Goal: Transaction & Acquisition: Purchase product/service

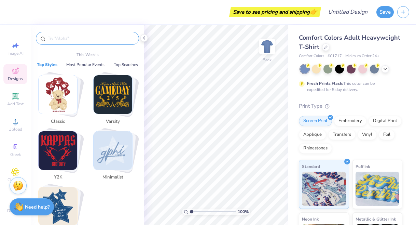
click at [109, 38] on input "text" at bounding box center [90, 38] width 87 height 7
click at [325, 47] on icon at bounding box center [325, 46] width 3 height 3
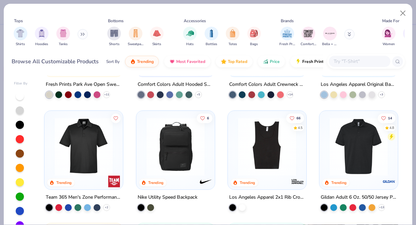
scroll to position [1094, 0]
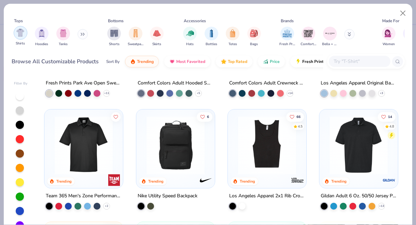
click at [19, 33] on img "filter for Shirts" at bounding box center [20, 33] width 8 height 8
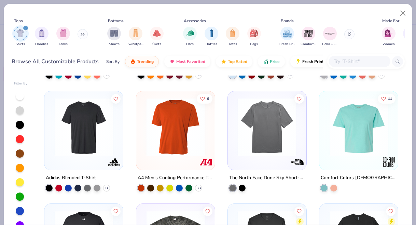
scroll to position [1113, 0]
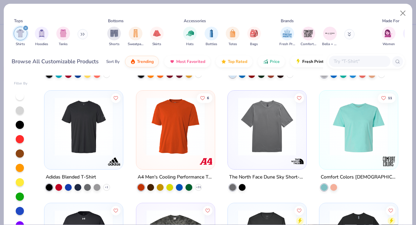
click at [349, 62] on input "text" at bounding box center [359, 61] width 53 height 8
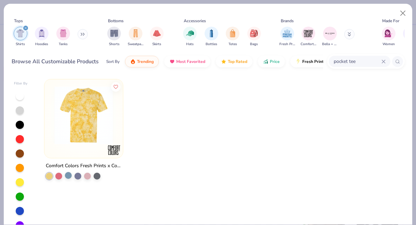
click at [70, 176] on div at bounding box center [68, 175] width 7 height 7
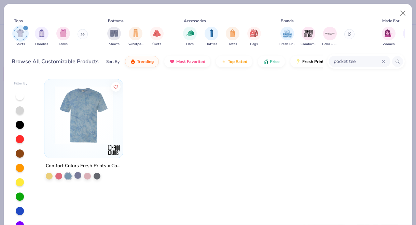
click at [79, 174] on div at bounding box center [77, 175] width 7 height 7
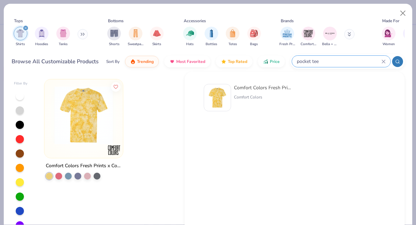
click at [371, 58] on input "pocket tee" at bounding box center [338, 61] width 85 height 8
drag, startPoint x: 359, startPoint y: 59, endPoint x: 258, endPoint y: 59, distance: 101.4
click at [258, 59] on div "Browse All Customizable Products Sort By Trending Most Favorited Top Rated Pric…" at bounding box center [208, 61] width 393 height 19
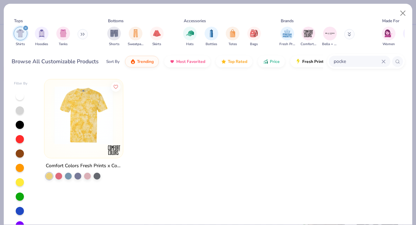
click at [25, 29] on icon "filter for Shirts" at bounding box center [26, 28] width 2 height 2
click at [350, 34] on icon at bounding box center [349, 33] width 2 height 1
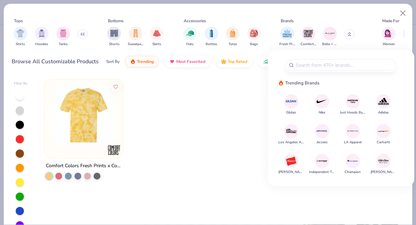
click at [243, 79] on div at bounding box center [266, 135] width 79 height 112
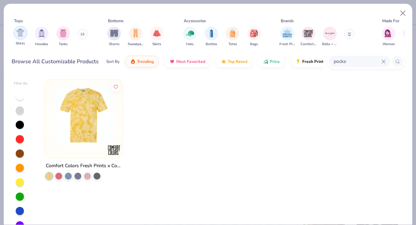
click at [19, 34] on img "filter for Shirts" at bounding box center [20, 33] width 8 height 8
click at [348, 56] on div "pocke" at bounding box center [359, 61] width 61 height 11
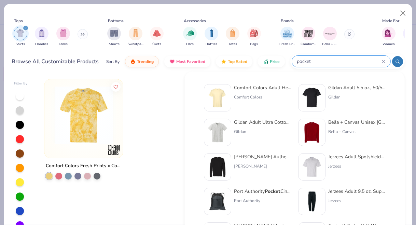
type input "pocket"
click at [219, 96] on img at bounding box center [217, 97] width 21 height 21
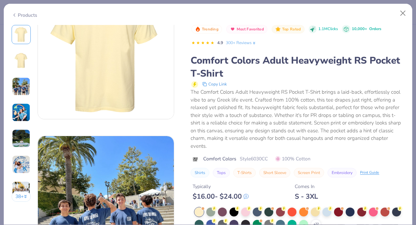
scroll to position [196, 0]
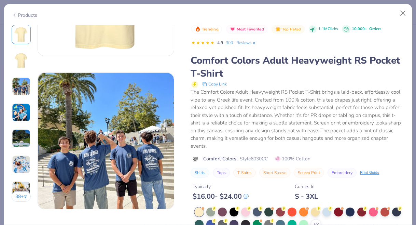
click at [296, 129] on div "The Comfort Colors Adult Heavyweight RS Pocket T-Shirt brings a laid-back, effo…" at bounding box center [298, 118] width 214 height 61
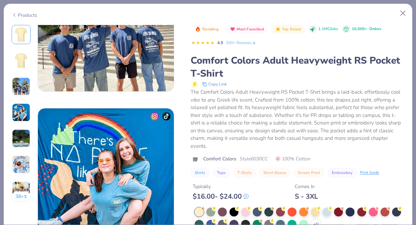
scroll to position [378, 0]
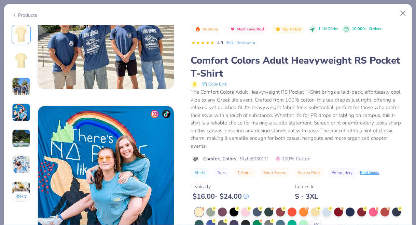
click at [298, 157] on span "100% Cotton" at bounding box center [292, 158] width 35 height 7
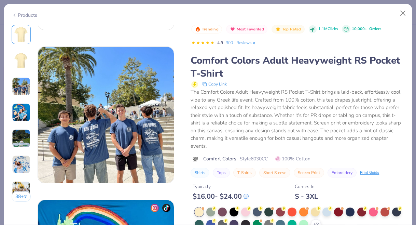
click at [298, 157] on span "100% Cotton" at bounding box center [292, 158] width 35 height 7
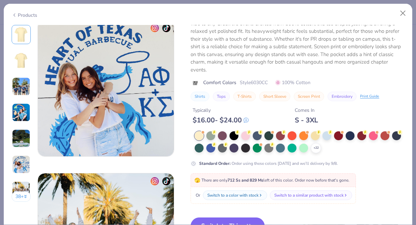
scroll to position [770, 0]
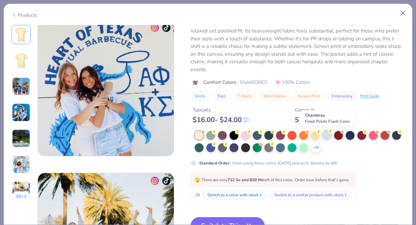
click at [326, 132] on div at bounding box center [326, 134] width 9 height 9
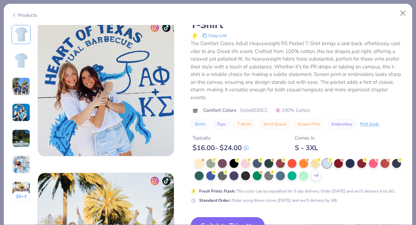
click at [327, 164] on div at bounding box center [326, 163] width 9 height 9
click at [319, 175] on icon at bounding box center [315, 175] width 5 height 5
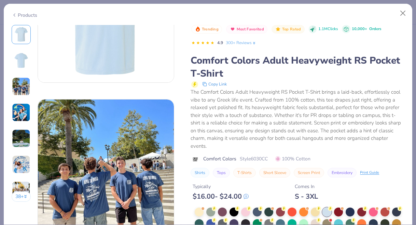
click at [238, 128] on div "The Comfort Colors Adult Heavyweight RS Pocket T-Shirt brings a laid-back, effo…" at bounding box center [298, 118] width 214 height 61
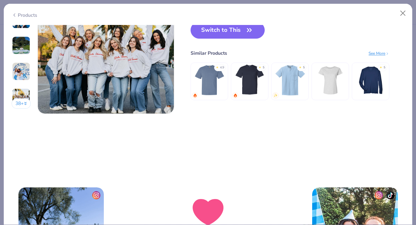
scroll to position [875, 0]
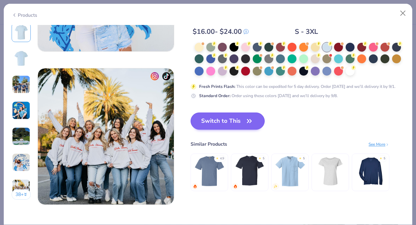
click at [233, 123] on button "Switch to This" at bounding box center [228, 120] width 74 height 17
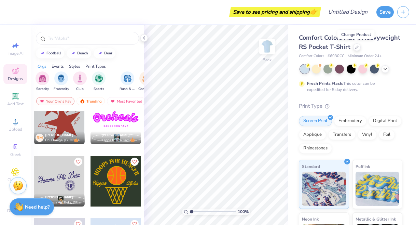
scroll to position [456, 0]
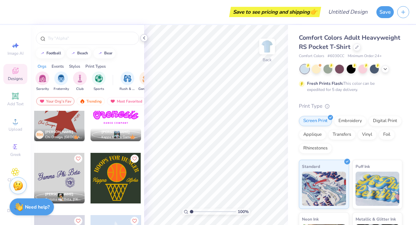
click at [144, 37] on polyline at bounding box center [143, 38] width 1 height 3
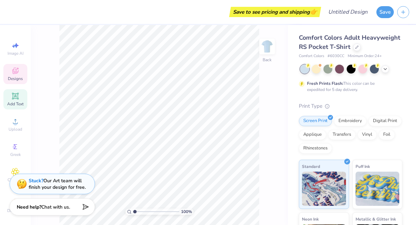
click at [17, 100] on div "Add Text" at bounding box center [15, 99] width 24 height 20
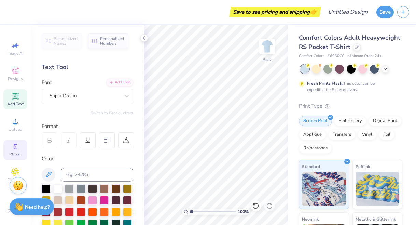
click at [13, 147] on circle at bounding box center [15, 147] width 4 height 4
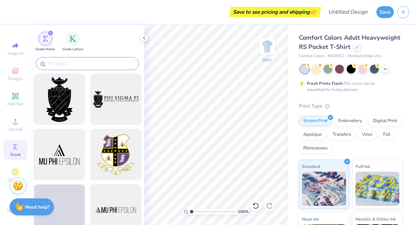
click at [85, 65] on input "text" at bounding box center [90, 63] width 87 height 7
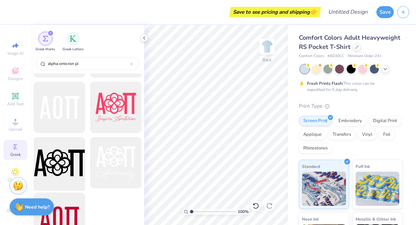
scroll to position [766, 0]
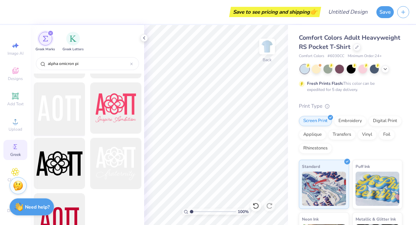
type input "alpha omicron pi"
click at [52, 109] on div at bounding box center [59, 108] width 56 height 56
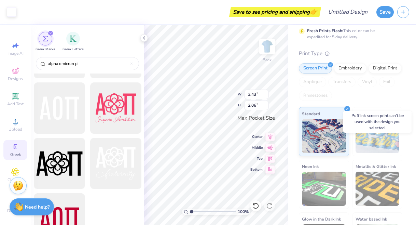
scroll to position [23, 0]
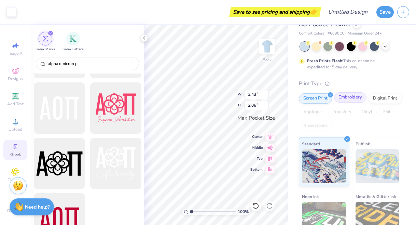
click at [353, 96] on div "Embroidery" at bounding box center [350, 97] width 32 height 10
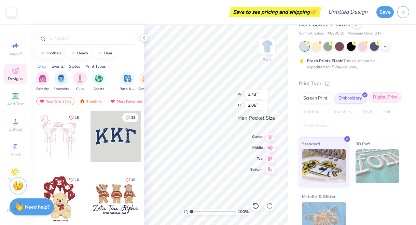
click at [380, 98] on div "Digital Print" at bounding box center [384, 97] width 33 height 10
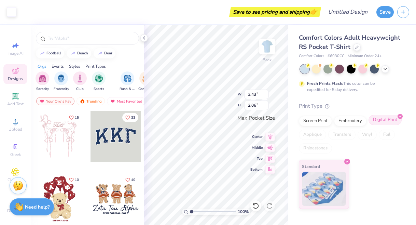
scroll to position [0, 0]
click at [144, 36] on icon at bounding box center [143, 37] width 5 height 5
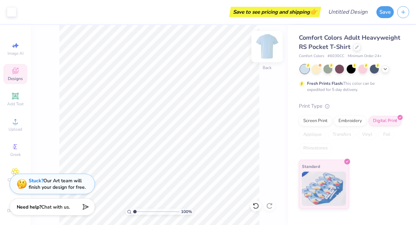
click at [262, 50] on img at bounding box center [266, 46] width 27 height 27
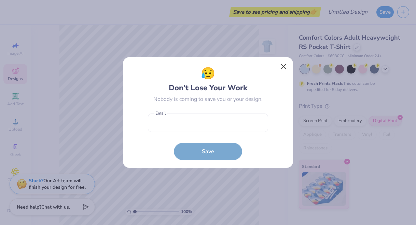
click at [283, 66] on button "Close" at bounding box center [283, 66] width 13 height 13
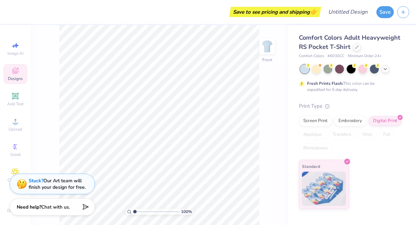
click at [11, 75] on div "Designs" at bounding box center [15, 74] width 24 height 20
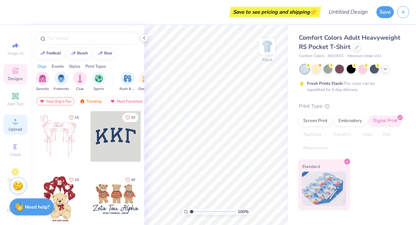
click at [14, 121] on icon at bounding box center [15, 121] width 8 height 8
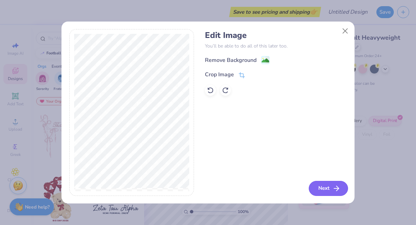
click at [319, 184] on button "Next" at bounding box center [328, 188] width 39 height 15
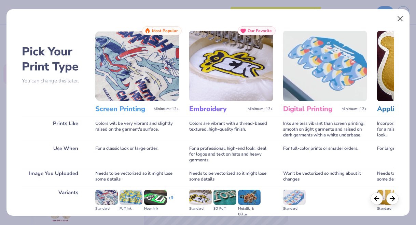
click at [402, 18] on button "Close" at bounding box center [399, 18] width 13 height 13
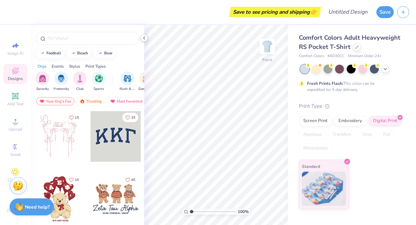
click at [147, 37] on div at bounding box center [144, 38] width 8 height 8
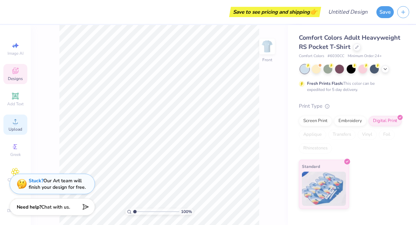
click at [12, 122] on icon at bounding box center [15, 121] width 8 height 8
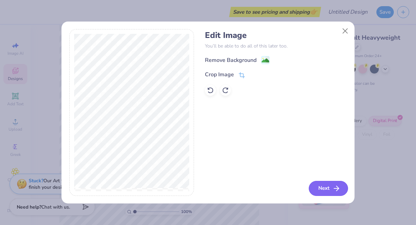
click at [320, 186] on button "Next" at bounding box center [328, 188] width 39 height 15
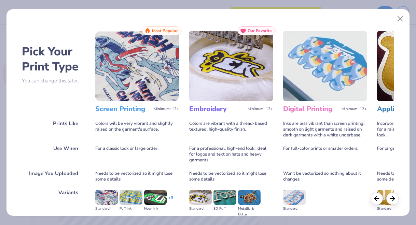
scroll to position [1, 0]
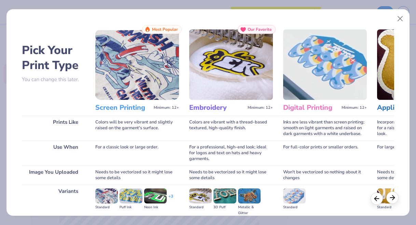
click at [392, 199] on icon at bounding box center [393, 198] width 8 height 8
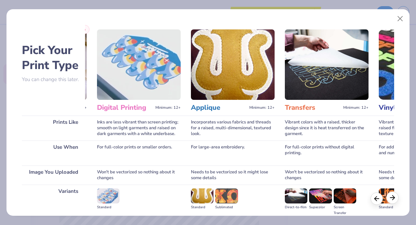
click at [392, 199] on icon at bounding box center [393, 198] width 8 height 8
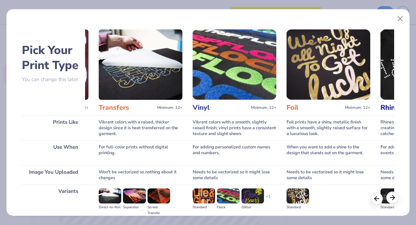
click at [392, 199] on icon at bounding box center [393, 198] width 8 height 8
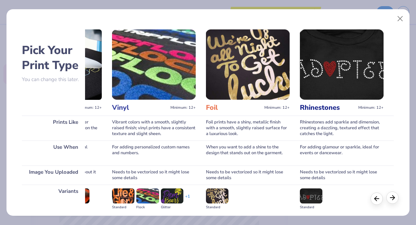
click at [392, 199] on icon at bounding box center [393, 198] width 8 height 8
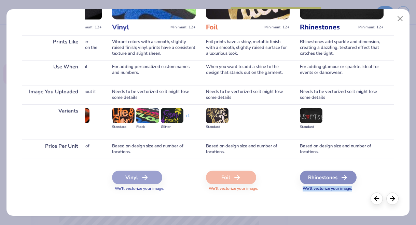
scroll to position [82, 0]
click at [376, 196] on polyline at bounding box center [375, 197] width 2 height 4
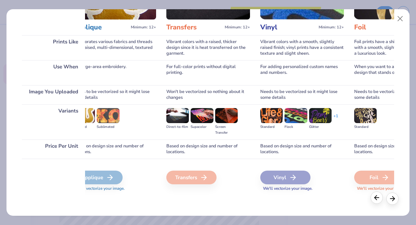
click at [376, 196] on polyline at bounding box center [375, 197] width 2 height 4
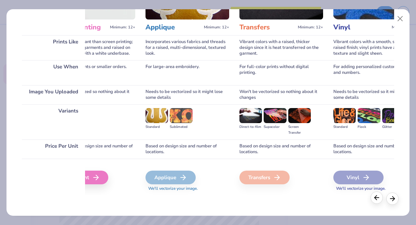
scroll to position [0, 69]
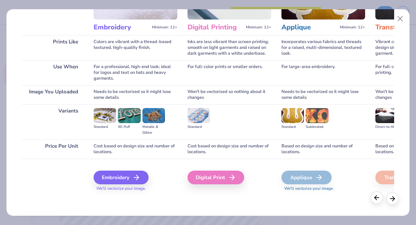
click at [376, 196] on polyline at bounding box center [375, 197] width 2 height 4
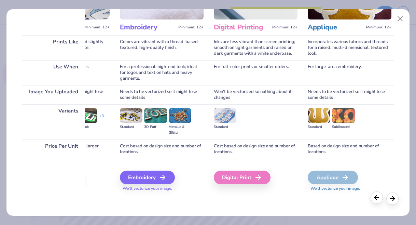
scroll to position [0, 0]
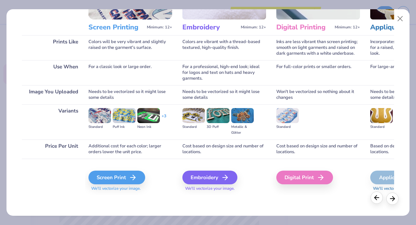
click at [376, 196] on polyline at bounding box center [375, 197] width 2 height 4
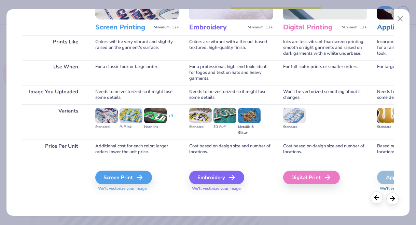
click at [376, 196] on polyline at bounding box center [375, 197] width 2 height 4
click at [107, 180] on div "Screen Print" at bounding box center [124, 177] width 57 height 14
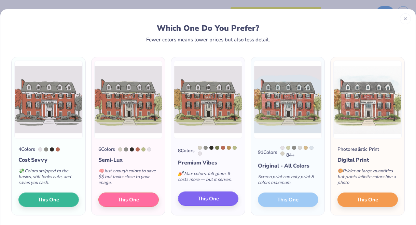
click at [214, 199] on span "This One" at bounding box center [208, 199] width 21 height 8
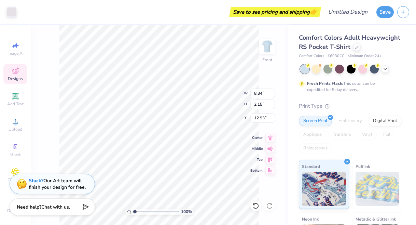
type input "11.50"
type input "3.74"
type input "10.06"
type input "14.29"
type input "5.16"
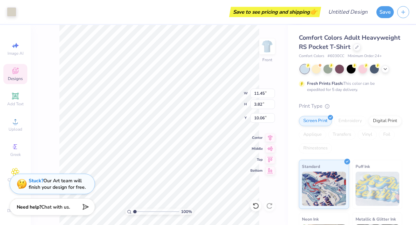
type input "16.24"
type input "11.50"
type input "3.74"
type input "10.06"
type input "10.63"
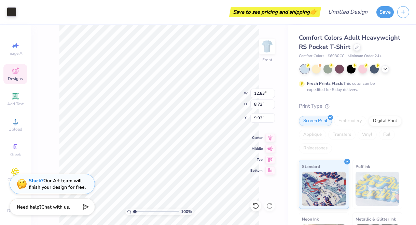
type input "7.24"
type input "11.43"
type input "12.83"
type input "8.73"
type input "9.93"
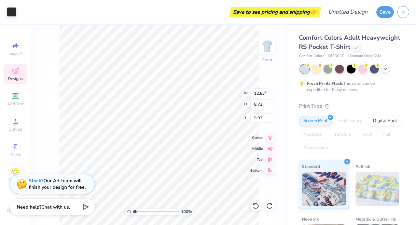
type input "6.04"
type input "6.39"
type input "12.58"
type input "1.66"
type input "4.09"
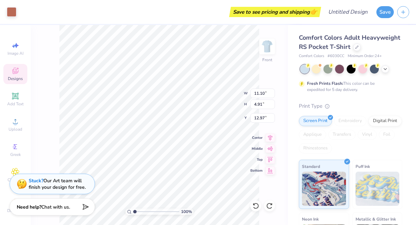
type input "11.93"
type input "14.31"
type input "1.10"
type input "18.47"
type input "6.90"
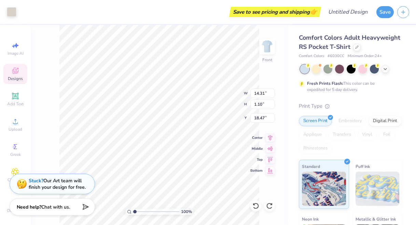
type input "3.08"
type input "10.15"
type input "13.45"
type input "2.39"
type input "15.91"
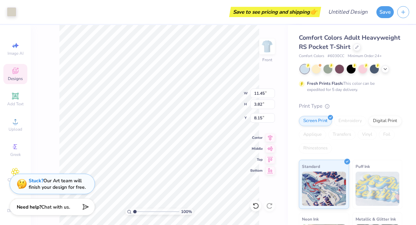
type input "8.15"
type input "10.10"
type input "1.47"
type input "10.77"
type input "11.50"
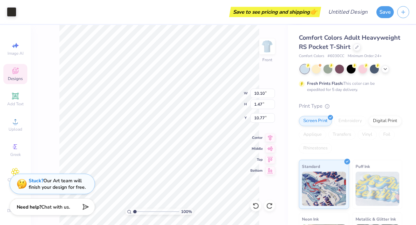
type input "3.74"
type input "10.06"
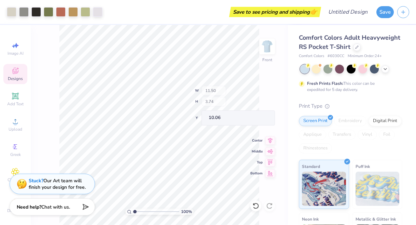
type input "11.10"
type input "4.91"
type input "12.97"
type input "9.46"
type input "5.13"
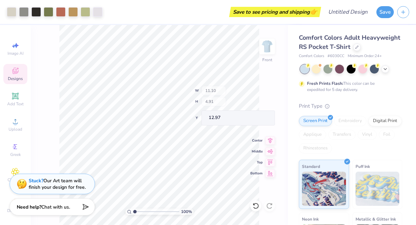
type input "10.82"
type input "7.34"
type input "3.81"
type input "10.97"
type input "10.10"
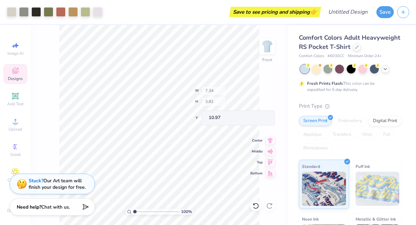
type input "1.47"
type input "10.77"
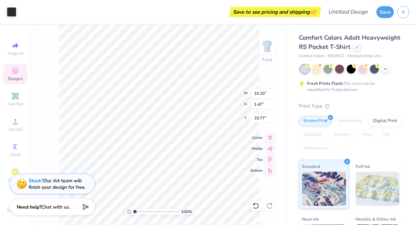
type input "11.45"
type input "3.82"
type input "10.06"
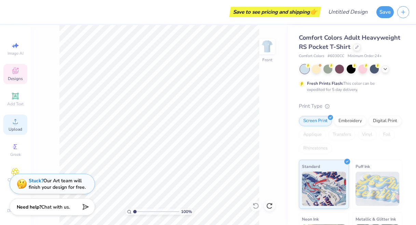
click at [14, 122] on circle at bounding box center [15, 124] width 4 height 4
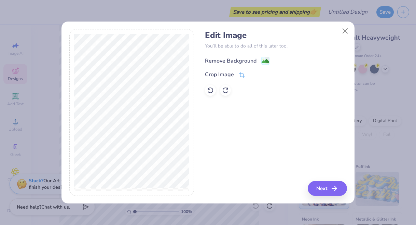
click at [253, 60] on div "Remove Background" at bounding box center [231, 61] width 52 height 8
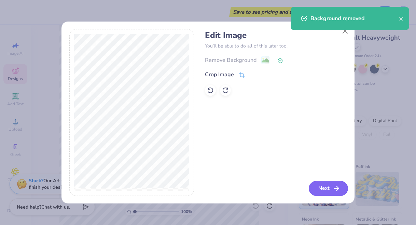
click at [321, 186] on button "Next" at bounding box center [328, 188] width 39 height 15
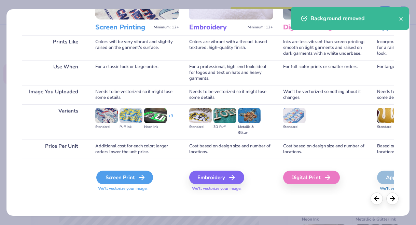
scroll to position [82, 0]
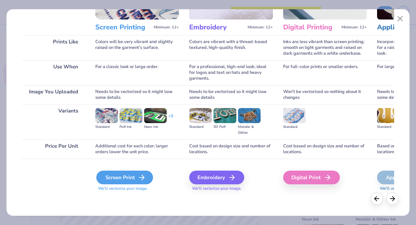
click at [128, 176] on div "Screen Print" at bounding box center [124, 177] width 57 height 14
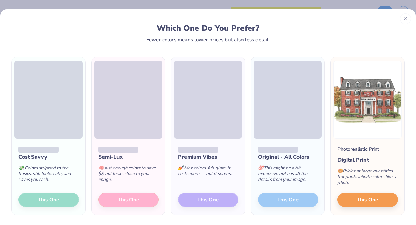
click at [123, 199] on div "Semi-Lux 🧠 Just enough colors to save $$ but looks close to your image. This One" at bounding box center [129, 177] width 74 height 76
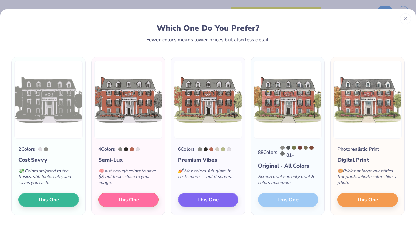
click at [283, 200] on div "88 Colors 81 + Original - All Colors Screen print can only print 8 colors maxim…" at bounding box center [288, 177] width 74 height 76
click at [183, 197] on button "This One" at bounding box center [208, 198] width 60 height 14
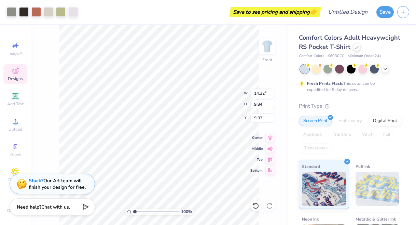
type input "11.22"
type input "7.71"
type input "7.65"
type input "11.36"
type input "7.80"
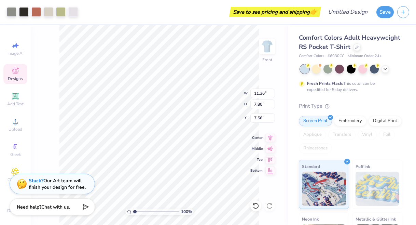
type input "7.61"
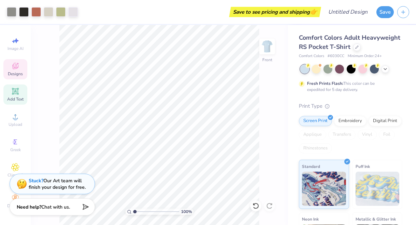
scroll to position [5, 0]
click at [18, 89] on icon at bounding box center [15, 91] width 6 height 6
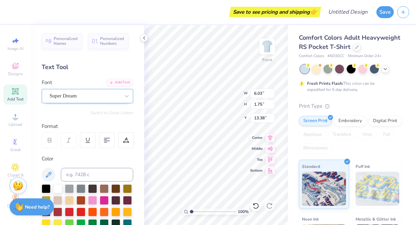
click at [88, 97] on div "Super Dream" at bounding box center [85, 95] width 72 height 11
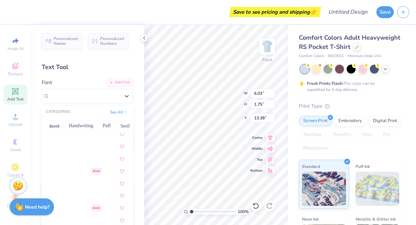
scroll to position [345, 0]
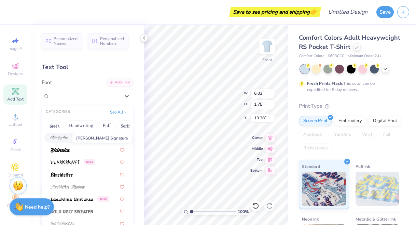
click at [64, 138] on img at bounding box center [60, 137] width 18 height 5
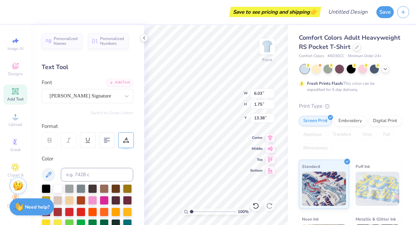
type input "10.49"
type input "5.12"
type input "11.69"
type textarea "A"
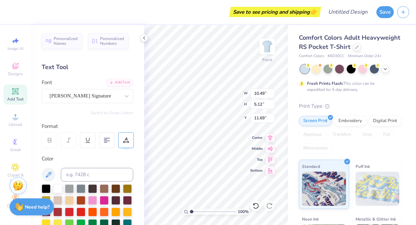
type textarea "Parent's Weekend"
click at [144, 38] on polyline at bounding box center [143, 38] width 1 height 3
type input "14.32"
type input "3.56"
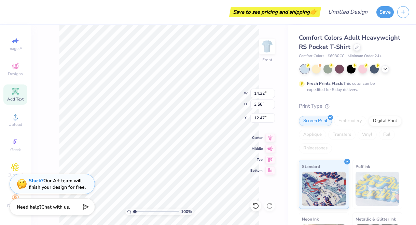
type input "4.77"
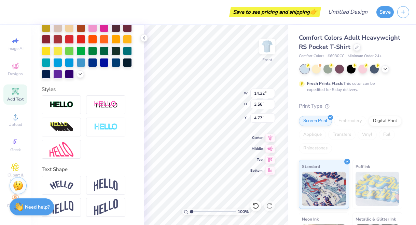
scroll to position [172, 0]
click at [67, 183] on img at bounding box center [62, 184] width 24 height 9
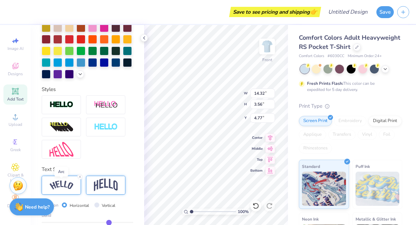
type input "4.11"
type input "4.49"
click at [99, 182] on img at bounding box center [106, 184] width 24 height 13
type input "11.29"
type input "4.75"
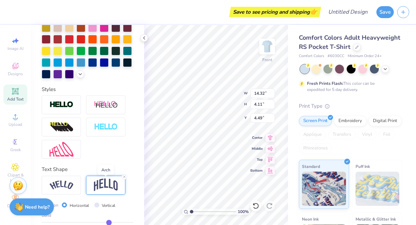
type input "4.17"
click at [59, 184] on img at bounding box center [62, 184] width 24 height 9
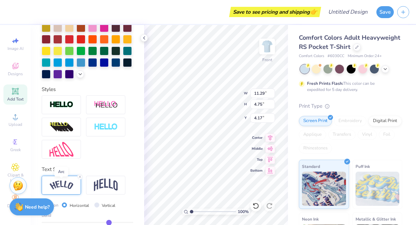
type input "14.32"
type input "4.11"
type input "4.49"
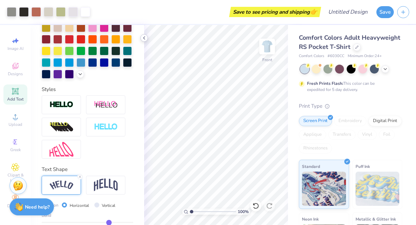
click at [145, 37] on icon at bounding box center [143, 37] width 5 height 5
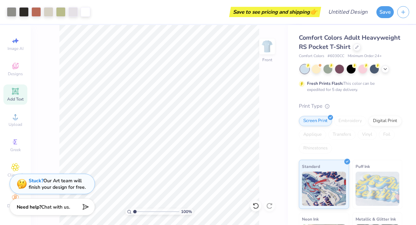
click at [14, 97] on span "Add Text" at bounding box center [15, 98] width 16 height 5
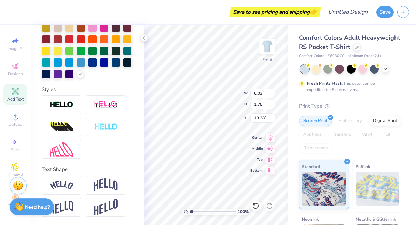
type textarea "2025"
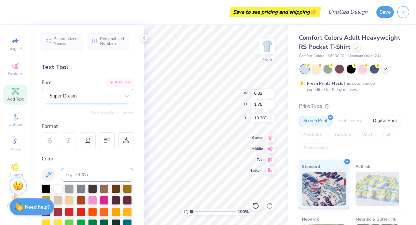
scroll to position [0, 0]
click at [64, 92] on span "Super Dream" at bounding box center [63, 96] width 27 height 8
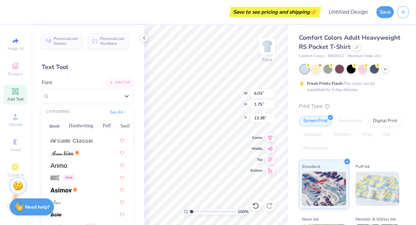
scroll to position [207, 0]
click at [60, 191] on img at bounding box center [61, 189] width 21 height 5
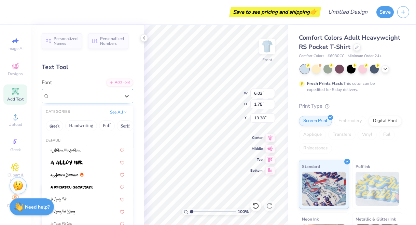
click at [92, 94] on icon at bounding box center [93, 96] width 3 height 4
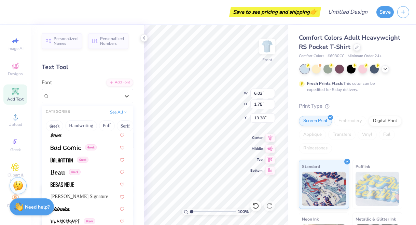
scroll to position [443, 0]
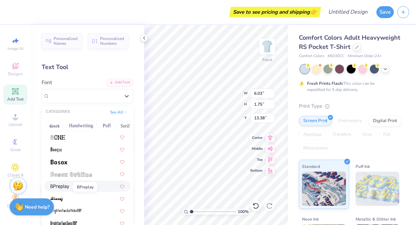
click at [60, 186] on img at bounding box center [60, 186] width 18 height 5
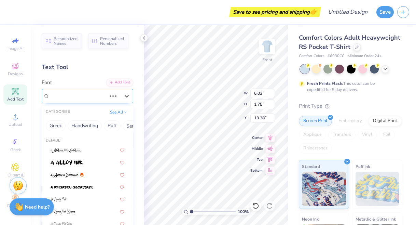
click at [92, 93] on div "[PERSON_NAME]" at bounding box center [78, 95] width 58 height 11
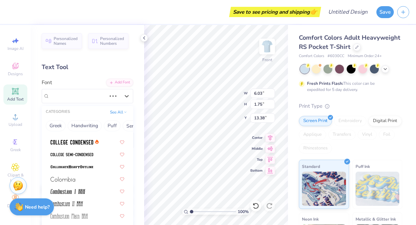
scroll to position [991, 0]
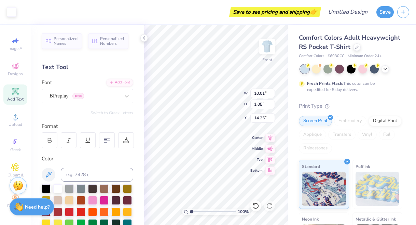
type input "5.22"
type input "1.94"
type input "15.01"
type input "3.87"
type input "1.44"
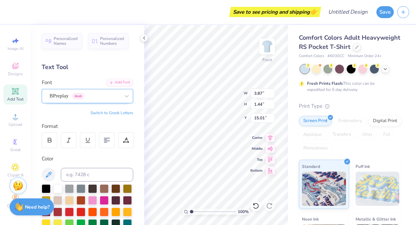
type input "15.37"
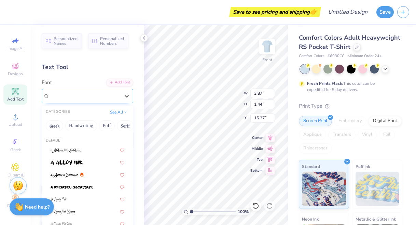
click at [91, 101] on div "BPreplay Greek" at bounding box center [88, 96] width 92 height 14
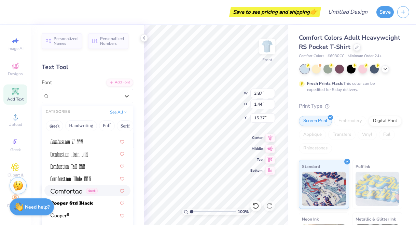
scroll to position [995, 0]
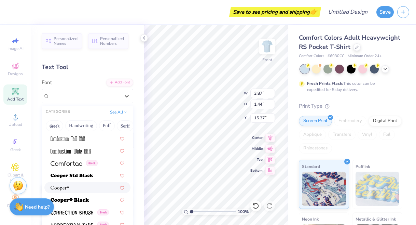
click at [75, 191] on div at bounding box center [88, 187] width 74 height 7
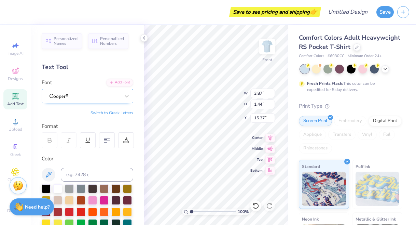
scroll to position [5, 0]
click at [76, 93] on div at bounding box center [85, 95] width 72 height 11
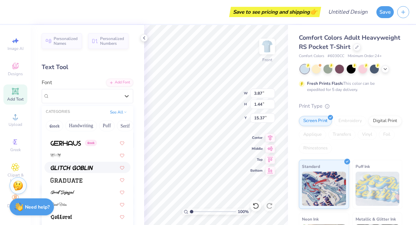
scroll to position [1579, 0]
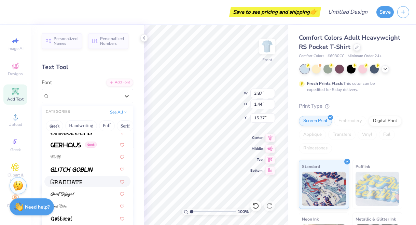
click at [84, 181] on div at bounding box center [88, 181] width 74 height 7
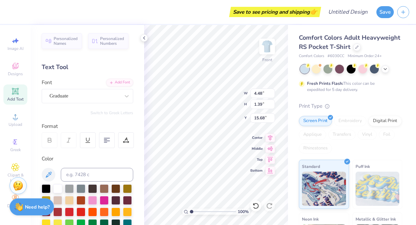
type input "15.68"
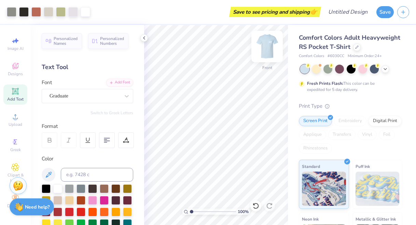
click at [267, 44] on img at bounding box center [266, 46] width 27 height 27
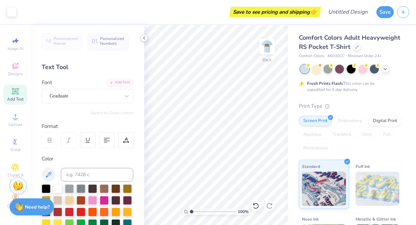
click at [145, 40] on icon at bounding box center [143, 37] width 5 height 5
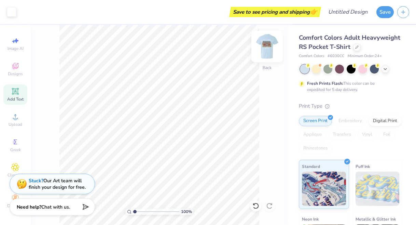
click at [272, 47] on img at bounding box center [266, 46] width 27 height 27
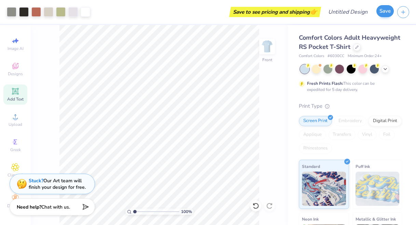
click at [389, 10] on button "Save" at bounding box center [384, 11] width 17 height 12
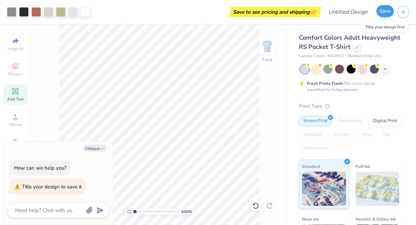
click at [386, 10] on button "Save" at bounding box center [384, 11] width 17 height 12
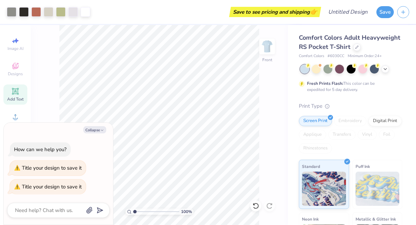
click at [282, 83] on div "100 % Front" at bounding box center [159, 125] width 257 height 200
click at [87, 131] on button "Collapse" at bounding box center [94, 129] width 23 height 7
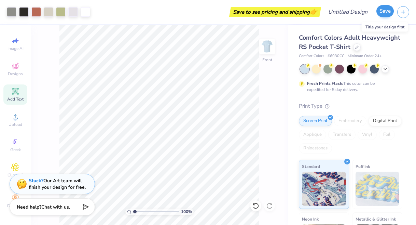
click at [383, 15] on button "Save" at bounding box center [384, 11] width 17 height 12
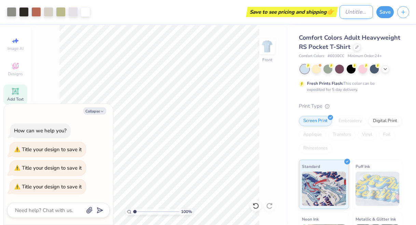
type textarea "x"
click at [352, 10] on input "Design Title" at bounding box center [355, 12] width 33 height 14
type input "p"
type textarea "x"
type input "pa"
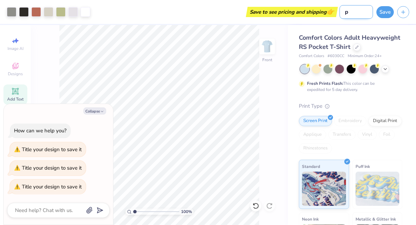
type textarea "x"
type input "par"
type textarea "x"
type input "parn"
type textarea "x"
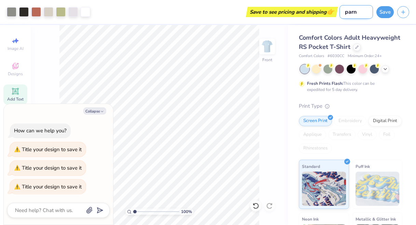
type input "parnt"
type textarea "x"
type input "parn"
type textarea "x"
type input "par"
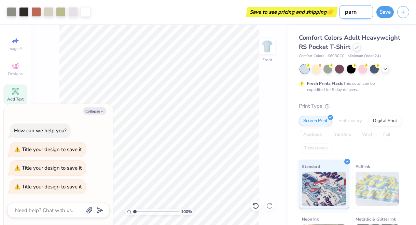
type textarea "x"
type input "pare"
type textarea "x"
type input "paren"
type textarea "x"
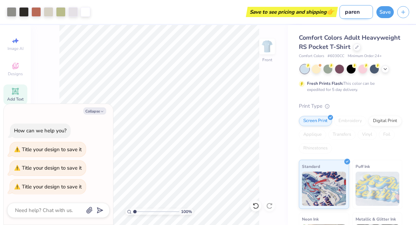
type input "parent"
type textarea "x"
type input "parents"
type textarea "x"
type input "parents"
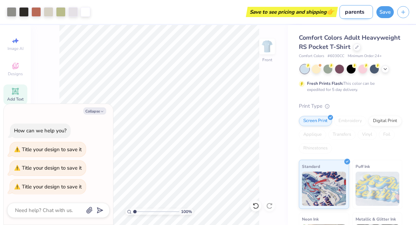
type textarea "x"
type input "parents w"
type textarea "x"
type input "parents we"
type textarea "x"
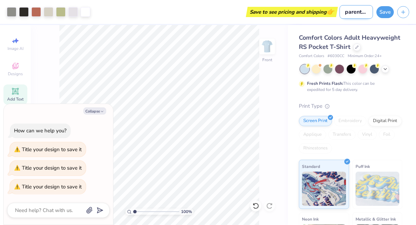
type input "parents wee"
type textarea "x"
type input "parents week"
type textarea "x"
type input "parents weeke"
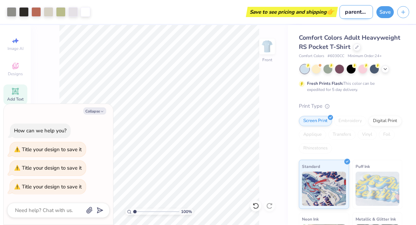
type textarea "x"
type input "parents weeken"
type textarea "x"
type input "parents weekend"
type textarea "x"
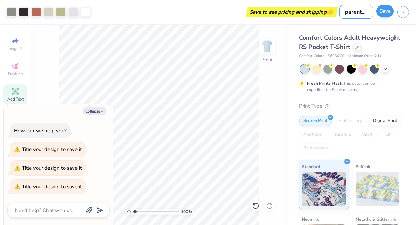
type input "parents weekend"
click at [388, 16] on button "Save" at bounding box center [384, 11] width 17 height 12
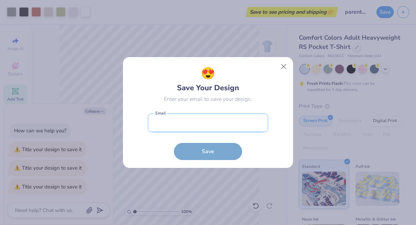
click at [222, 129] on input "email" at bounding box center [208, 122] width 120 height 19
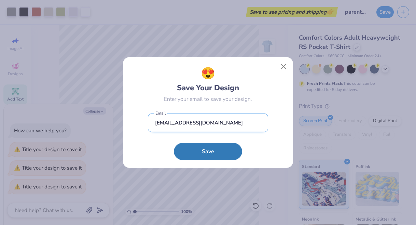
type input "wvupresidentsigmaalpha@gmail.com"
click at [208, 151] on button "Save" at bounding box center [208, 151] width 68 height 17
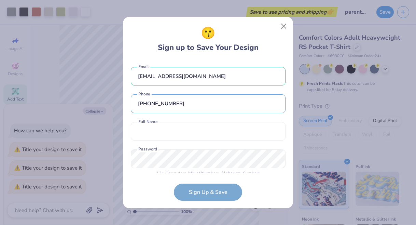
scroll to position [8, 0]
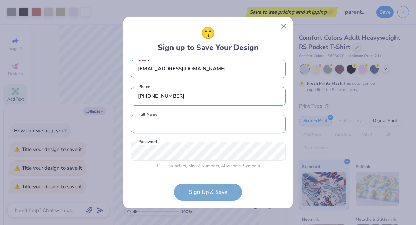
type input "(908) 910-0488"
type input "Mia Birman"
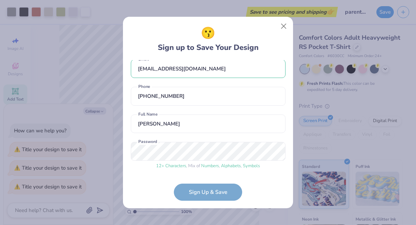
scroll to position [33, 0]
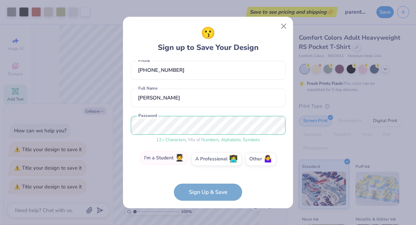
click at [161, 157] on label "I'm a Student 🧑‍🎓" at bounding box center [164, 158] width 48 height 14
click at [206, 192] on input "I'm a Student 🧑‍🎓" at bounding box center [208, 194] width 4 height 4
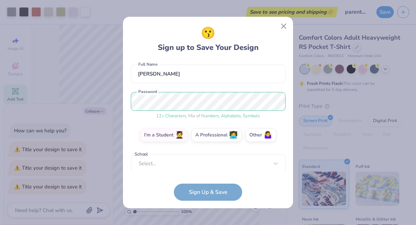
click at [189, 195] on form "wvupresidentsigmaalpha@gmail.com Email (908) 910-0488 Phone Mia Birman Full Nam…" at bounding box center [208, 130] width 155 height 140
click at [164, 160] on div "Select..." at bounding box center [208, 163] width 155 height 19
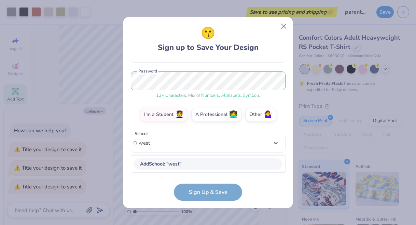
click at [157, 165] on span "Add School : " west "" at bounding box center [160, 164] width 41 height 6
type input "west"
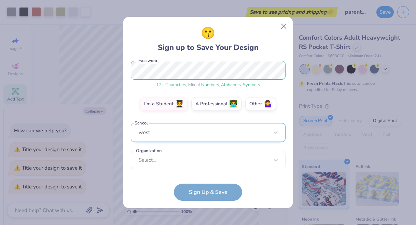
click at [165, 139] on div "west" at bounding box center [208, 132] width 155 height 19
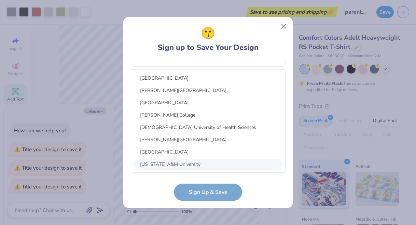
scroll to position [88, 0]
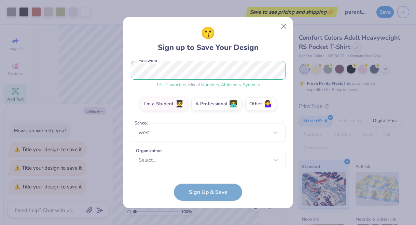
click at [167, 182] on form "wvupresidentsigmaalpha@gmail.com Email (908) 910-0488 Phone Mia Birman Full Nam…" at bounding box center [208, 130] width 155 height 140
click at [167, 102] on label "I'm a Student 🧑‍🎓" at bounding box center [164, 103] width 48 height 14
click at [206, 192] on input "I'm a Student 🧑‍🎓" at bounding box center [208, 194] width 4 height 4
click at [265, 100] on span "🤷‍♀️" at bounding box center [268, 103] width 9 height 8
click at [210, 192] on input "Other 🤷‍♀️" at bounding box center [208, 194] width 4 height 4
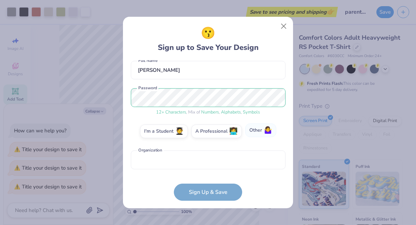
scroll to position [61, 0]
click at [162, 135] on label "I'm a Student 🧑‍🎓" at bounding box center [164, 130] width 48 height 14
click at [206, 192] on input "I'm a Student 🧑‍🎓" at bounding box center [208, 194] width 4 height 4
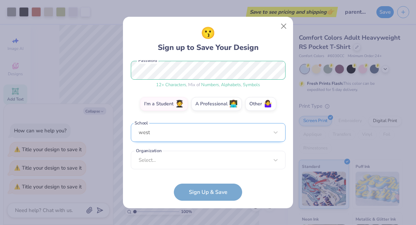
click at [158, 140] on div "west" at bounding box center [208, 132] width 155 height 19
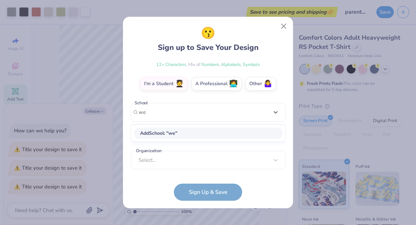
scroll to position [78, 0]
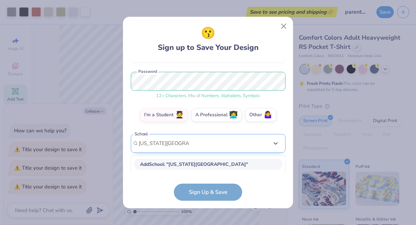
type input "west virginia university"
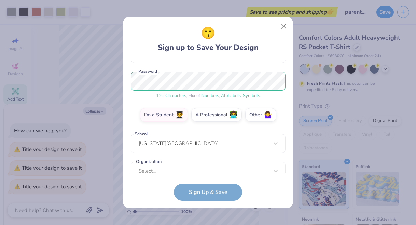
click at [149, 173] on form "wvupresidentsigmaalpha@gmail.com Email (908) 910-0488 Phone Mia Birman Full Nam…" at bounding box center [208, 130] width 155 height 140
click at [147, 166] on div "Select..." at bounding box center [208, 171] width 155 height 19
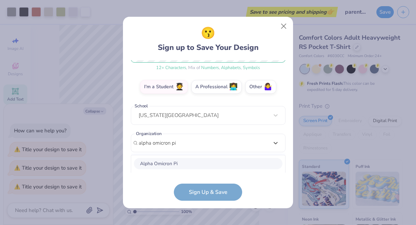
scroll to position [191, 0]
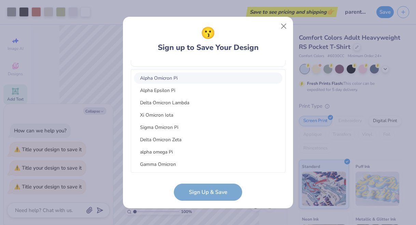
click at [152, 78] on div "Alpha Omicron Pi" at bounding box center [208, 77] width 149 height 11
type input "alpha omicron pi"
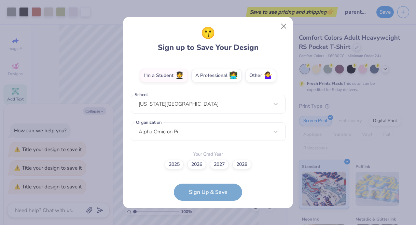
scroll to position [116, 0]
click at [177, 163] on label "2025" at bounding box center [174, 164] width 19 height 10
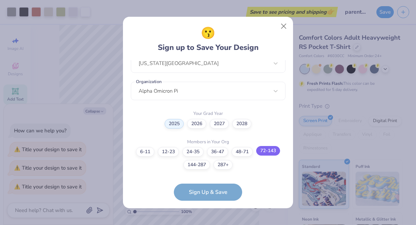
click at [277, 150] on label "72-143" at bounding box center [268, 151] width 24 height 10
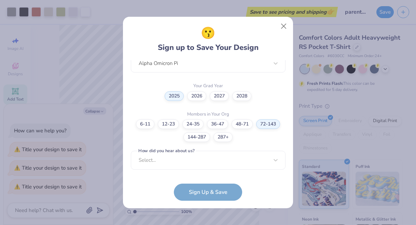
click at [192, 169] on div "wvupresidentsigmaalpha@gmail.com Email (908) 910-0488 Phone Mia Birman Full Nam…" at bounding box center [208, 116] width 155 height 112
click at [190, 164] on div "Select..." at bounding box center [208, 160] width 155 height 19
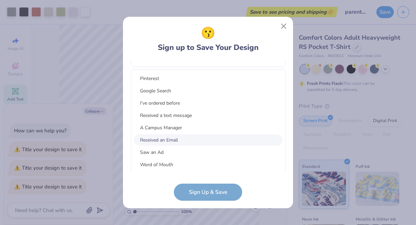
click at [170, 136] on div "Received an Email" at bounding box center [208, 139] width 149 height 11
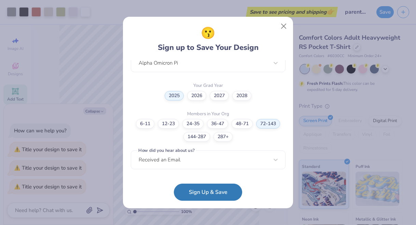
scroll to position [185, 0]
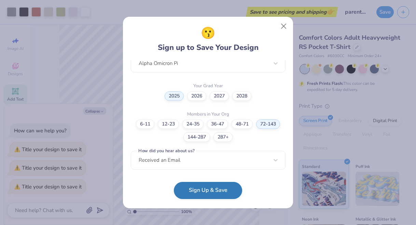
click at [187, 189] on button "Sign Up & Save" at bounding box center [208, 190] width 68 height 17
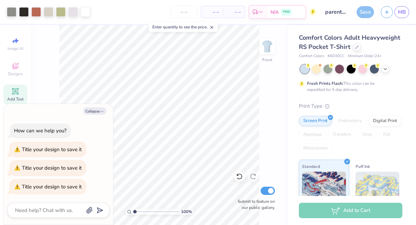
type textarea "x"
